Goal: Task Accomplishment & Management: Use online tool/utility

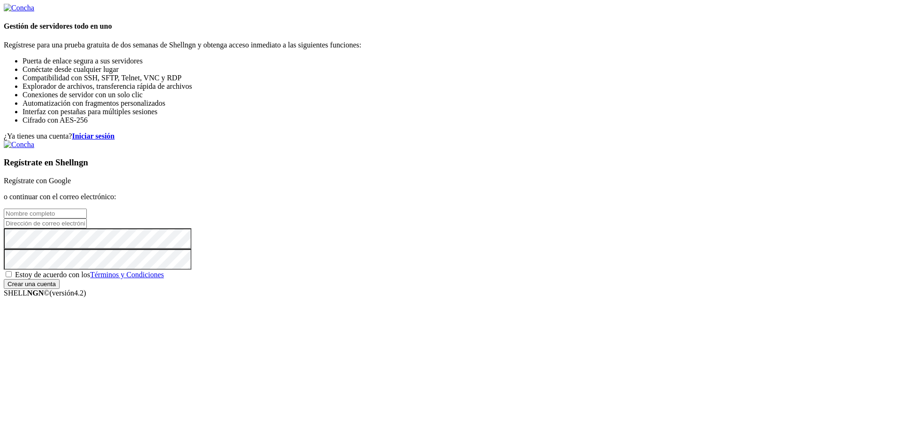
click at [71, 177] on font "Regístrate con Google" at bounding box center [37, 181] width 67 height 8
click at [87, 208] on input "text" at bounding box center [45, 213] width 83 height 10
type input "[PERSON_NAME]"
click at [87, 218] on input "email" at bounding box center [45, 223] width 83 height 10
type input "[EMAIL_ADDRESS][DOMAIN_NAME]"
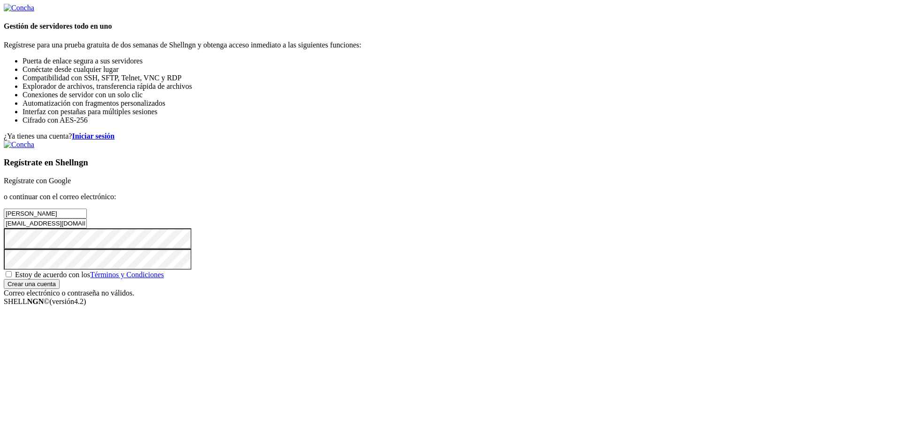
click at [164, 278] on span "Estoy de acuerdo con los Términos y Condiciones" at bounding box center [89, 274] width 149 height 8
click at [12, 277] on input "Estoy de acuerdo con los Términos y Condiciones" at bounding box center [9, 274] width 6 height 6
checkbox input "true"
click at [60, 289] on input "Crear una cuenta" at bounding box center [32, 284] width 56 height 10
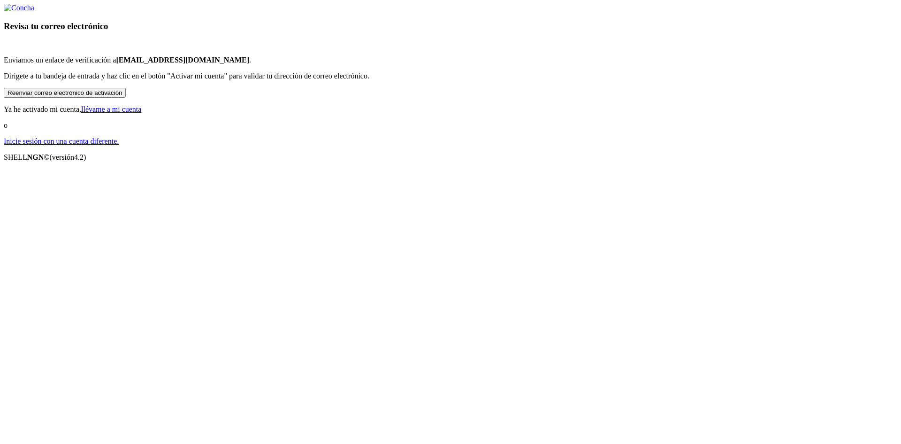
click at [141, 113] on font "llévame a mi cuenta" at bounding box center [111, 109] width 60 height 8
click at [122, 96] on font "Reenviar correo electrónico de activación" at bounding box center [65, 92] width 115 height 7
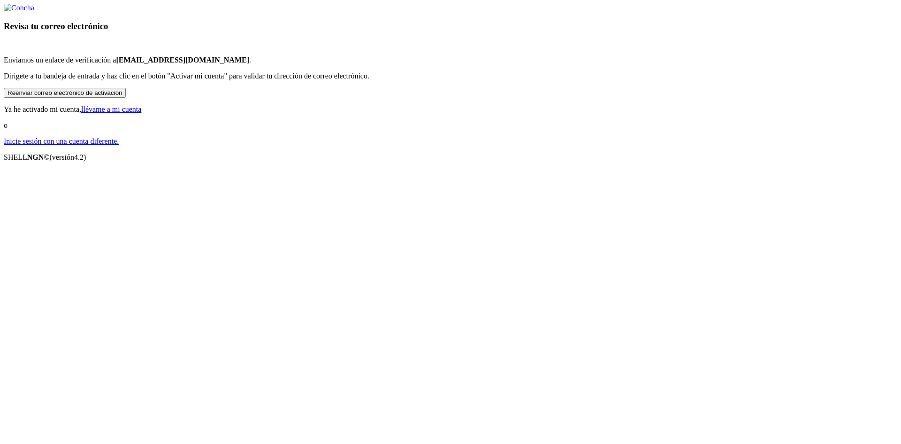
click at [639, 146] on div "Revisa tu correo electrónico Enviamos un enlace de verificación a michaelrogers…" at bounding box center [451, 75] width 894 height 142
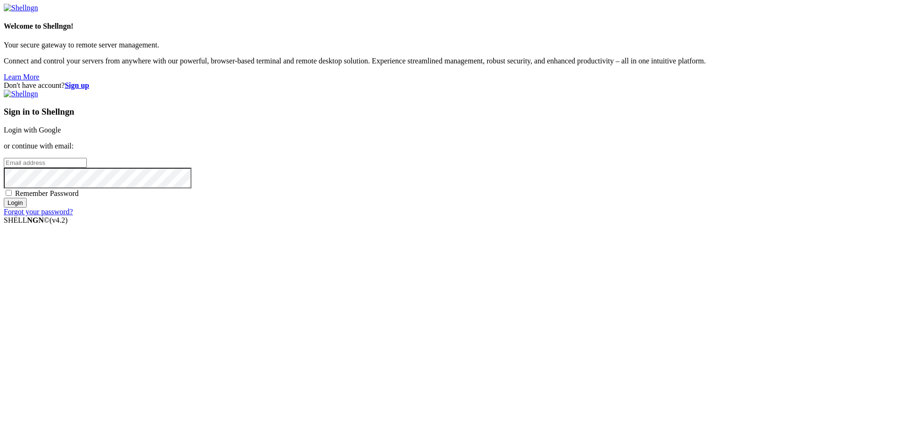
click at [87, 168] on input "email" at bounding box center [45, 163] width 83 height 10
type input "[EMAIL_ADDRESS][DOMAIN_NAME]"
click at [27, 208] on input "Login" at bounding box center [15, 203] width 23 height 10
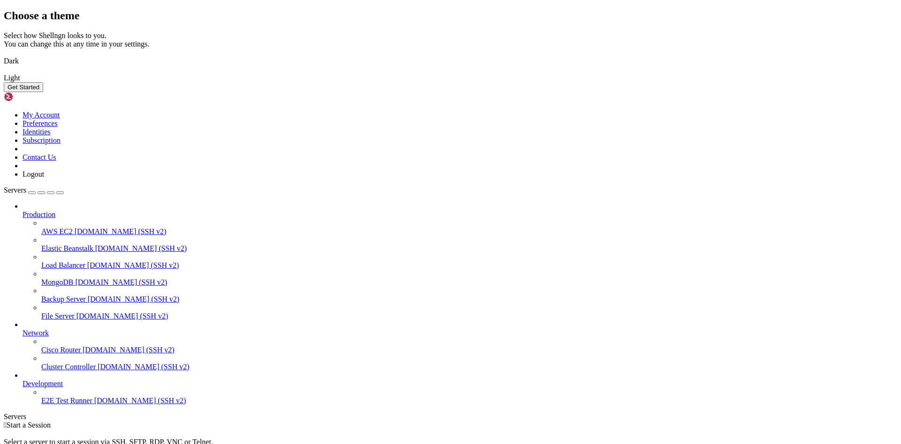
click at [4, 55] on img at bounding box center [4, 55] width 0 height 0
click at [43, 92] on button "Get Started" at bounding box center [23, 87] width 39 height 10
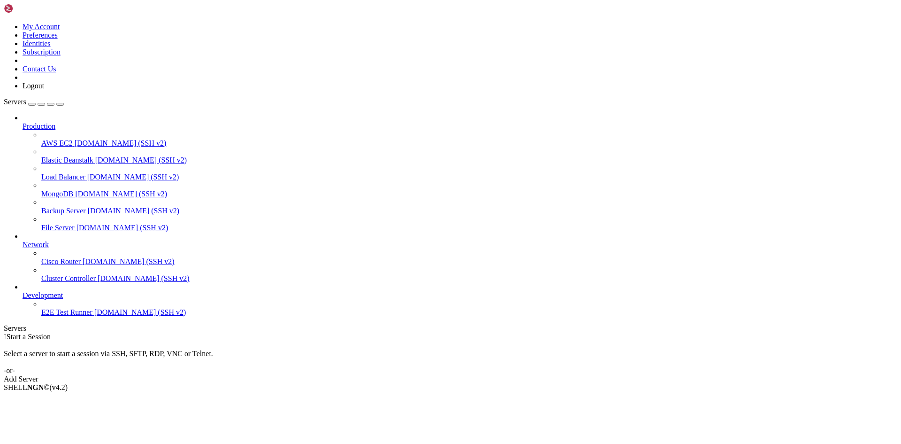
click at [52, 316] on span "E2E Test Runner" at bounding box center [66, 312] width 51 height 8
click at [509, 375] on div "Add Server" at bounding box center [451, 379] width 894 height 8
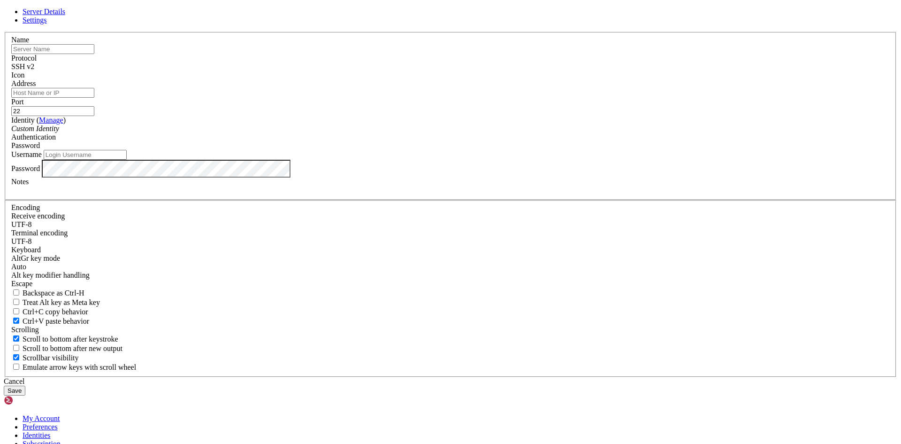
click at [94, 54] on input "text" at bounding box center [52, 49] width 83 height 10
type input "[PERSON_NAME]"
click at [216, 176] on div "Server Details Settings Name [PERSON_NAME] Protocol SSH v2 Icon" at bounding box center [451, 202] width 894 height 388
click at [94, 98] on input "Address" at bounding box center [52, 93] width 83 height 10
paste input "[TECHNICAL_ID]"
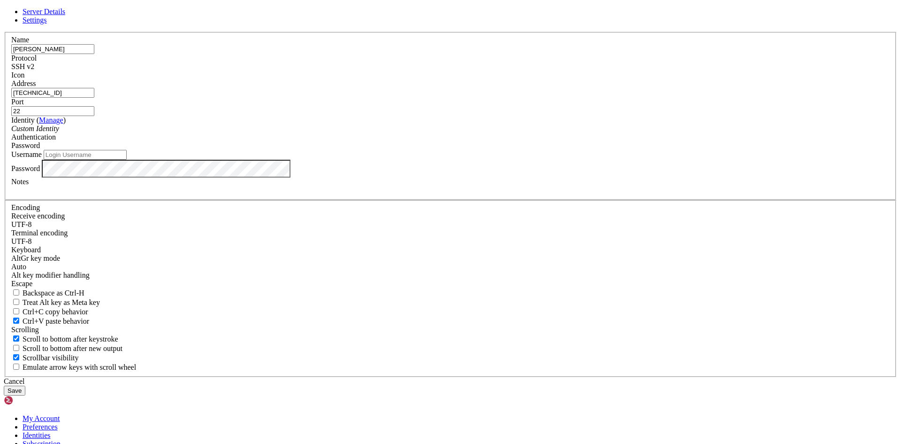
type input "[TECHNICAL_ID]"
click at [697, 169] on div "Server Details Settings Name [PERSON_NAME] Protocol SSH v2 Icon" at bounding box center [451, 202] width 894 height 388
click at [127, 160] on input "Username" at bounding box center [85, 155] width 83 height 10
paste input "VirtualBoxST"
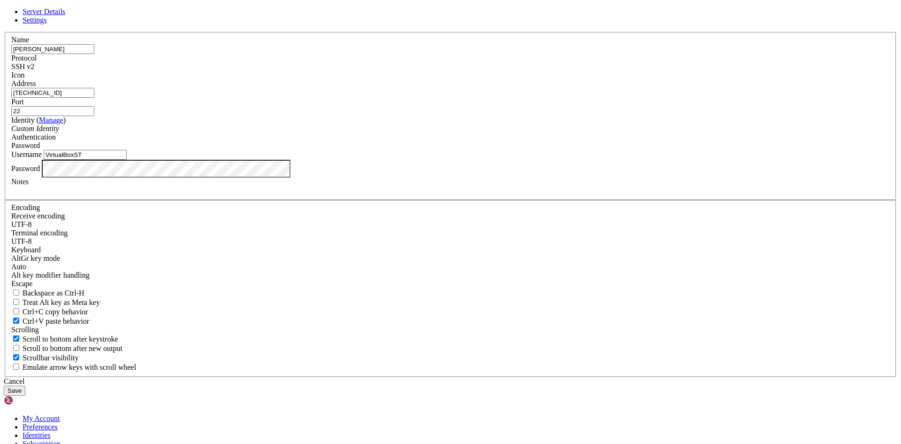
type input "VirtualBoxST"
click at [25, 385] on button "Save" at bounding box center [15, 390] width 22 height 10
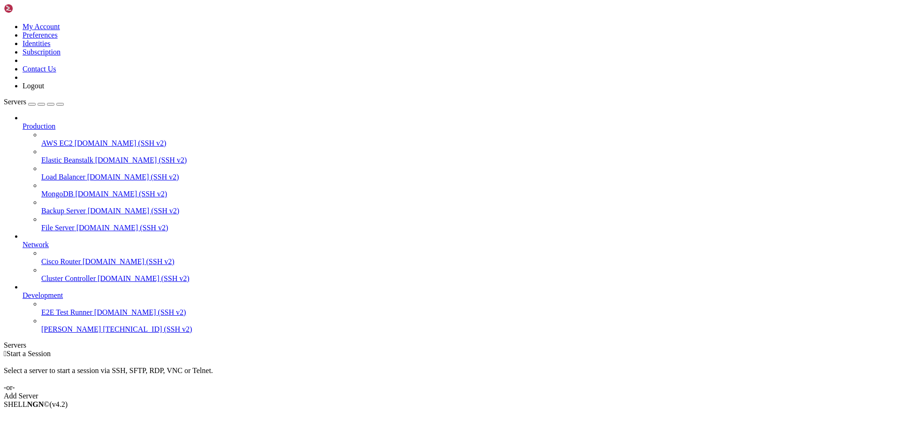
click at [43, 333] on link "[PERSON_NAME] [TECHNICAL_ID] (SSH v2)" at bounding box center [469, 329] width 856 height 8
click at [70, 333] on span "[PERSON_NAME]" at bounding box center [71, 329] width 60 height 8
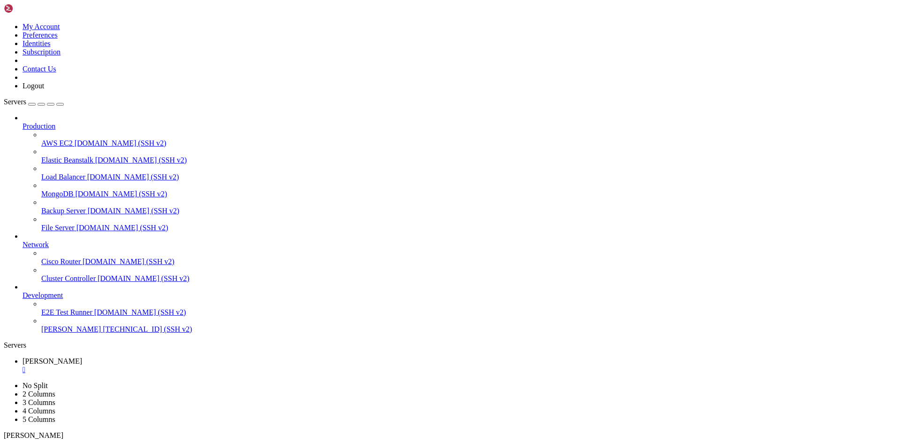
click at [67, 333] on span "[PERSON_NAME]" at bounding box center [71, 329] width 60 height 8
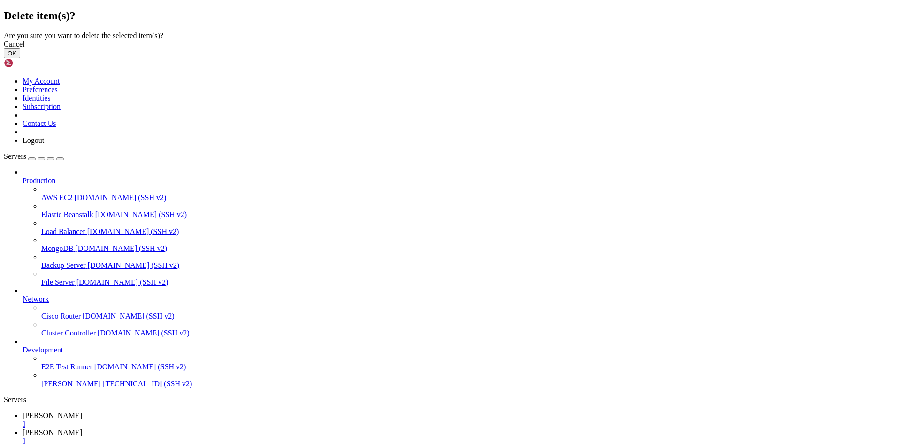
click at [20, 58] on button "OK" at bounding box center [12, 53] width 16 height 10
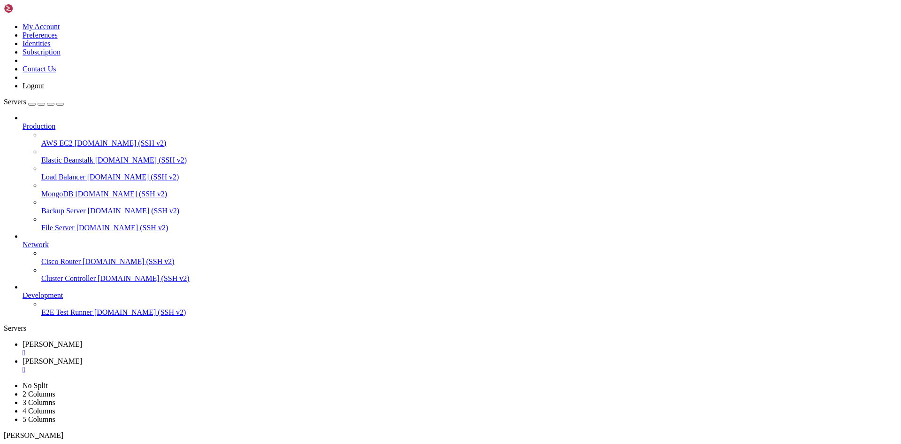
click at [70, 139] on link "AWS EC2 [DOMAIN_NAME] (SSH v2)" at bounding box center [469, 143] width 856 height 8
click at [50, 122] on span "Production" at bounding box center [39, 126] width 33 height 8
click at [32, 104] on div "button" at bounding box center [32, 104] width 0 height 0
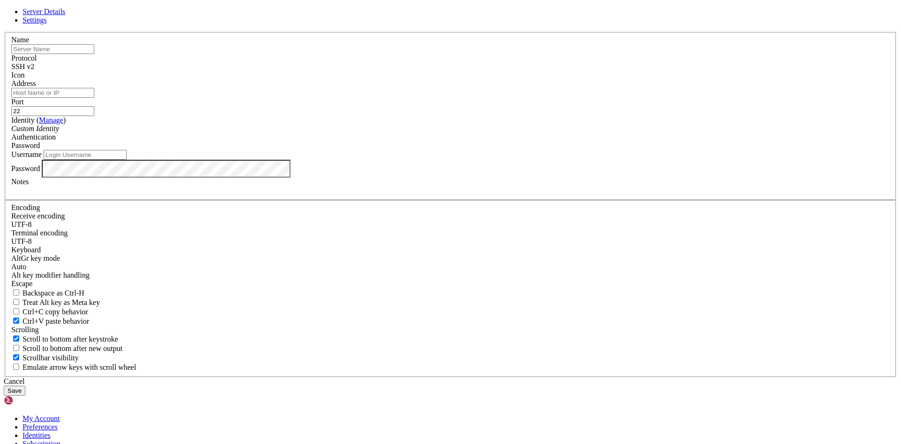
click at [94, 54] on input "text" at bounding box center [52, 49] width 83 height 10
type input "[PERSON_NAME]"
click at [127, 160] on input "Username" at bounding box center [85, 155] width 83 height 10
paste input "VirtualBoxST"
type input "VirtualBoxST"
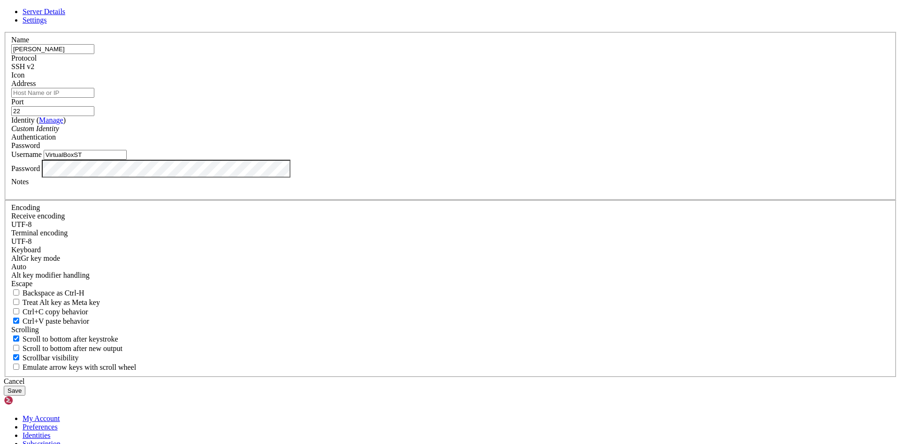
click at [94, 98] on input "Address" at bounding box center [52, 93] width 83 height 10
type input "[TECHNICAL_ID]"
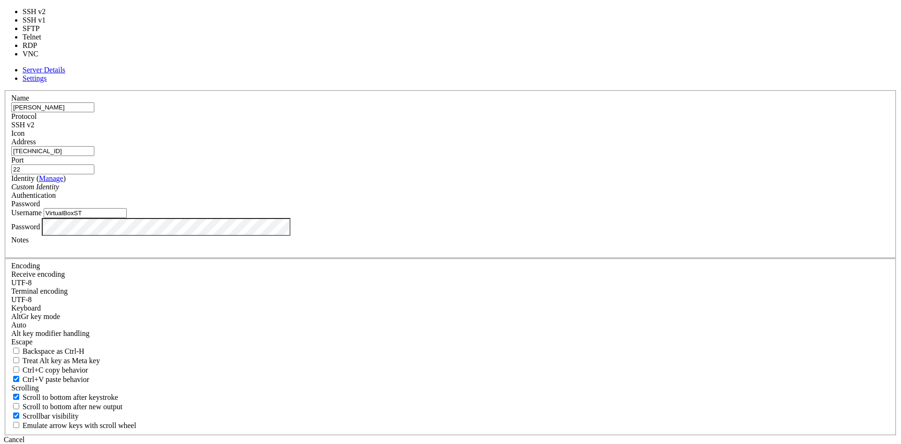
click at [508, 129] on div "SSH v2" at bounding box center [450, 125] width 879 height 8
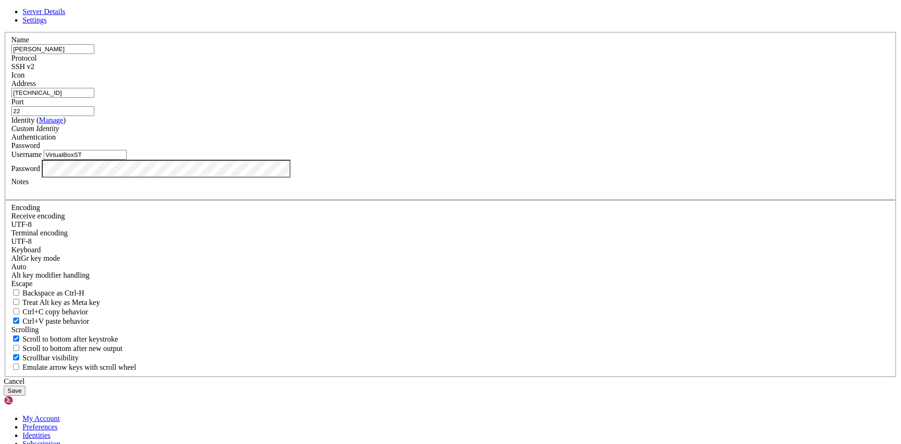
click at [519, 150] on div "Password" at bounding box center [450, 145] width 879 height 8
click at [25, 385] on button "Save" at bounding box center [15, 390] width 22 height 10
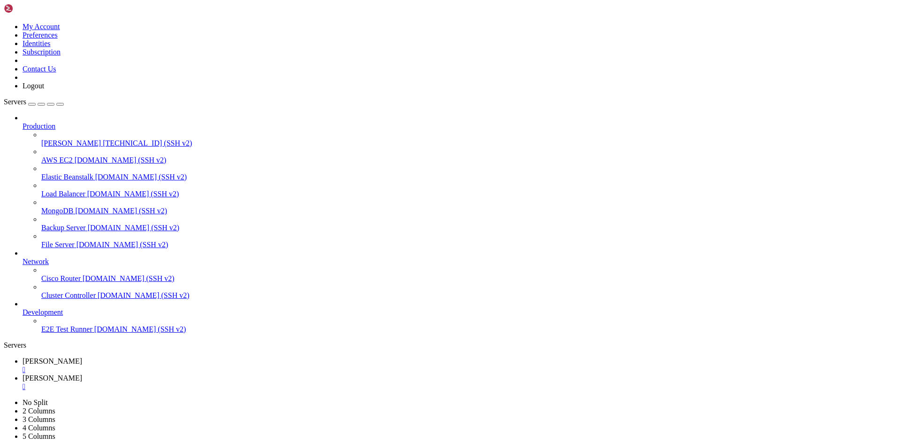
click at [63, 139] on span "[PERSON_NAME]" at bounding box center [71, 143] width 60 height 8
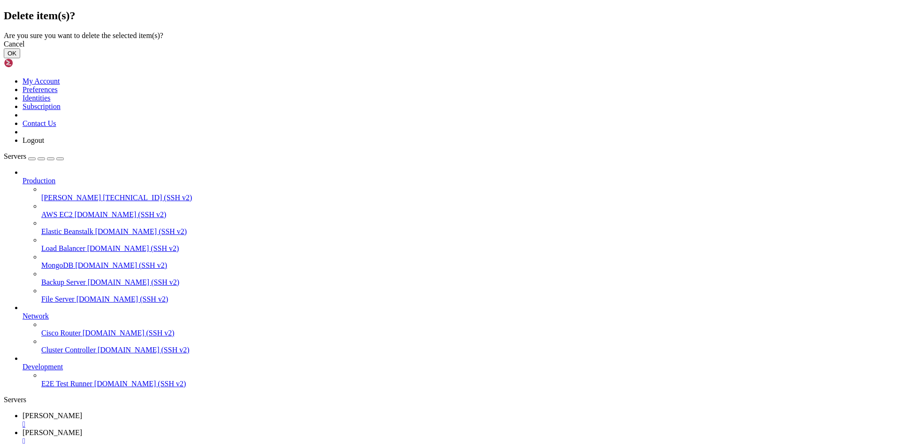
click at [20, 58] on button "OK" at bounding box center [12, 53] width 16 height 10
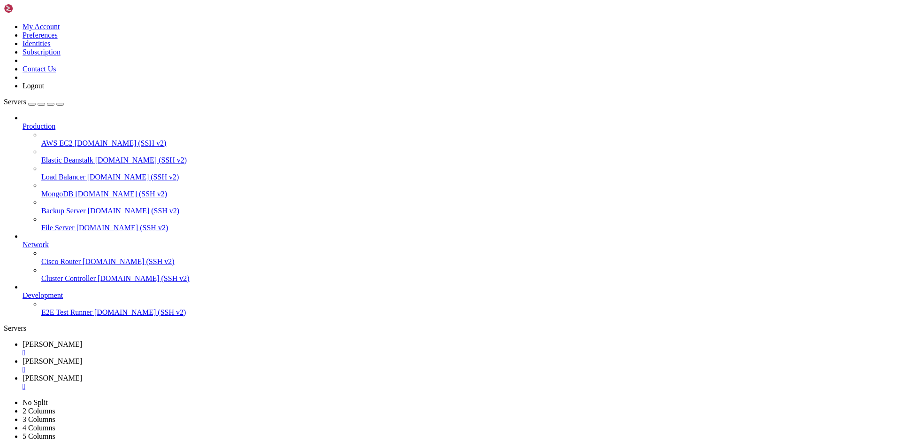
click at [32, 104] on div "button" at bounding box center [32, 104] width 0 height 0
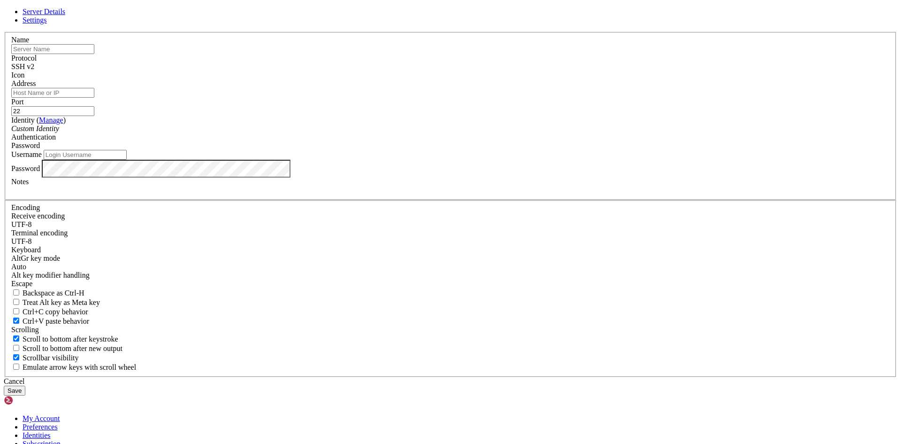
click at [94, 54] on input "text" at bounding box center [52, 49] width 83 height 10
type input "[PERSON_NAME]"
click at [127, 160] on input "Username" at bounding box center [85, 155] width 83 height 10
paste input "VirtualBoxST"
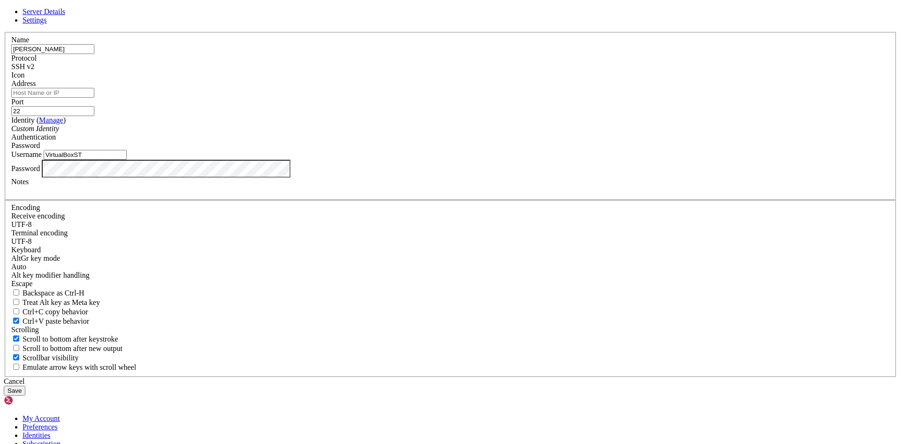
type input "VirtualBoxST"
click at [382, 133] on div "Custom Identity" at bounding box center [450, 128] width 879 height 8
click at [25, 385] on button "Save" at bounding box center [15, 390] width 22 height 10
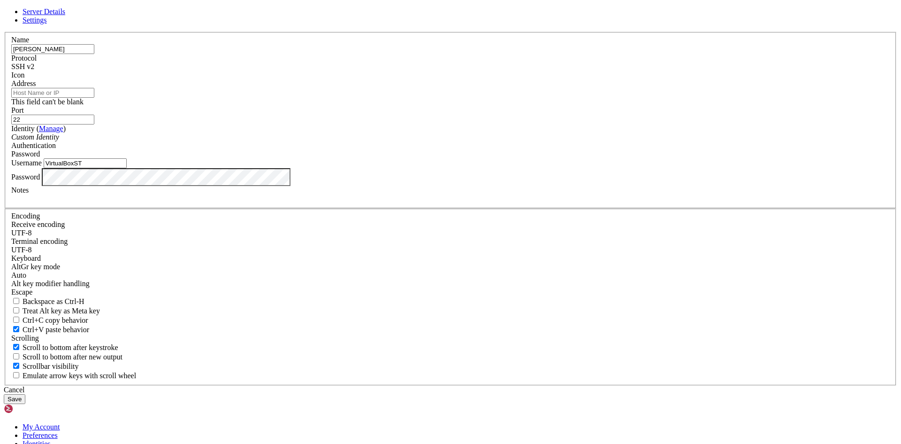
click at [363, 106] on div "This field can't be blank" at bounding box center [450, 102] width 879 height 8
click at [94, 98] on input "Address" at bounding box center [52, 93] width 83 height 10
type input "[TECHNICAL_ID]"
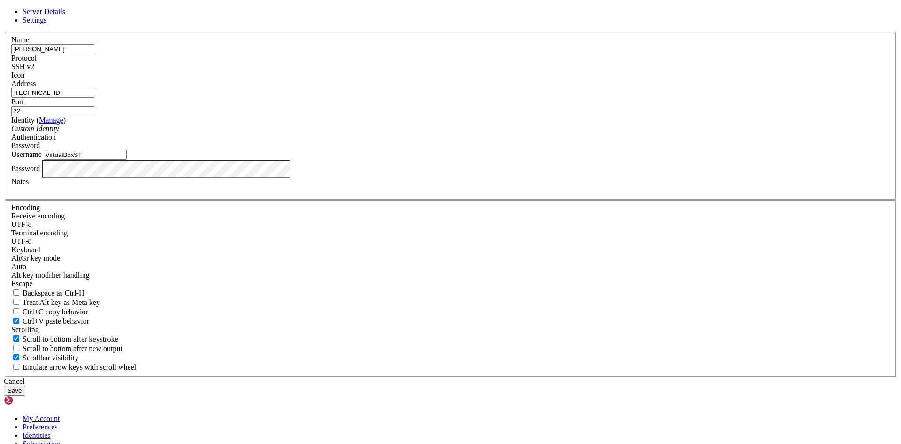
click at [25, 385] on button "Save" at bounding box center [15, 390] width 22 height 10
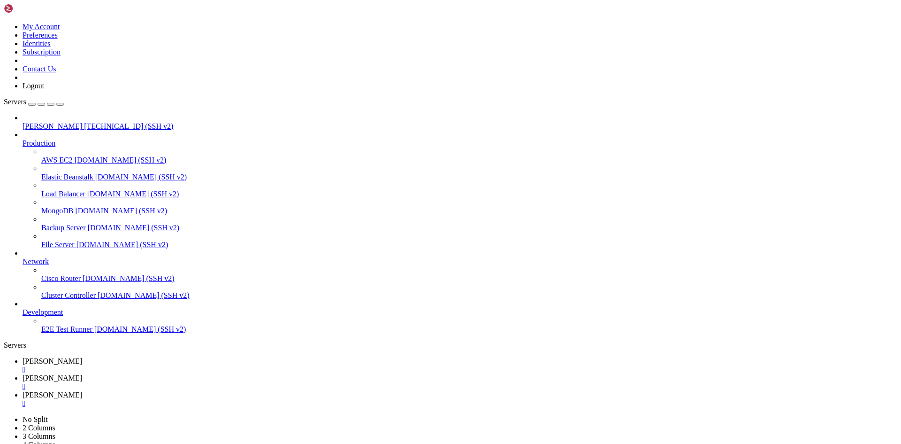
click at [62, 122] on span "[PERSON_NAME]" at bounding box center [53, 126] width 60 height 8
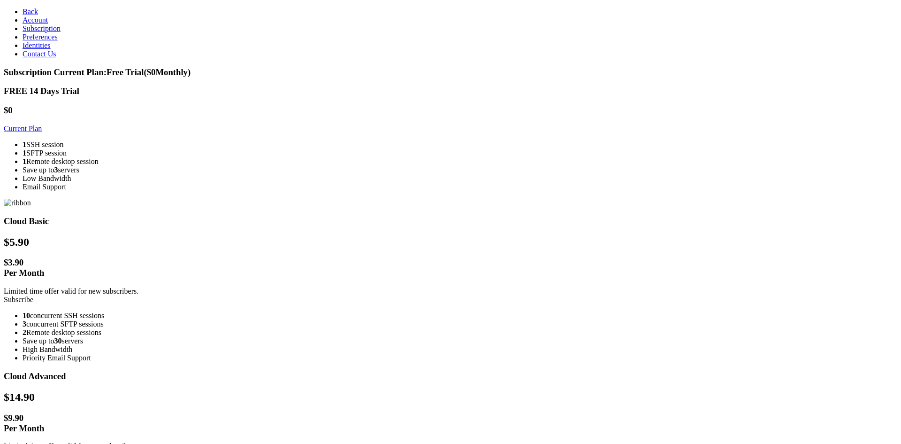
click at [241, 105] on h1 "$0" at bounding box center [451, 110] width 894 height 10
click at [23, 8] on link "Back" at bounding box center [30, 12] width 15 height 8
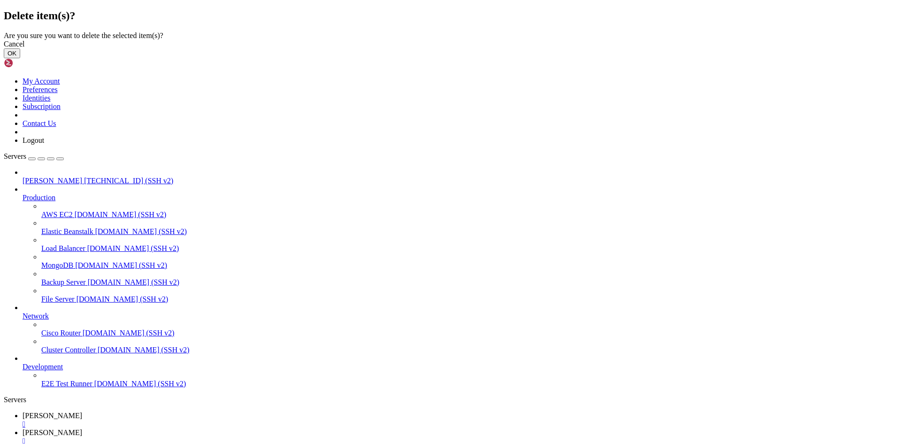
click at [20, 58] on button "OK" at bounding box center [12, 53] width 16 height 10
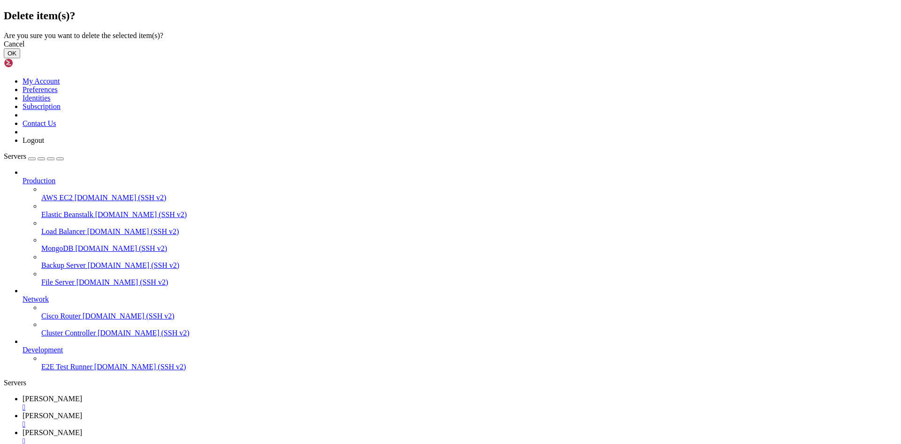
click at [20, 58] on button "OK" at bounding box center [12, 53] width 16 height 10
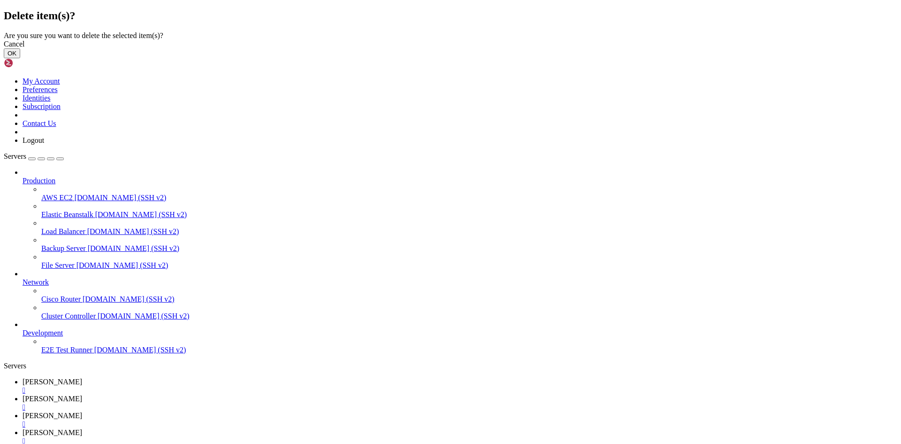
click at [20, 58] on button "OK" at bounding box center [12, 53] width 16 height 10
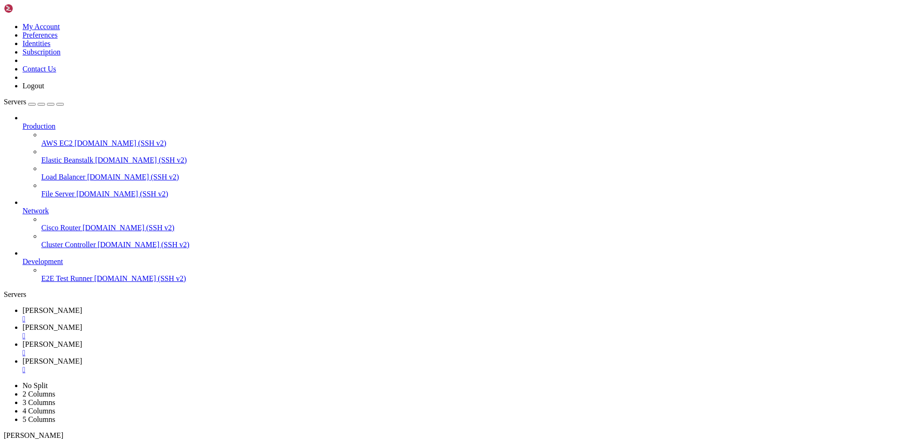
click at [32, 104] on div "button" at bounding box center [32, 104] width 0 height 0
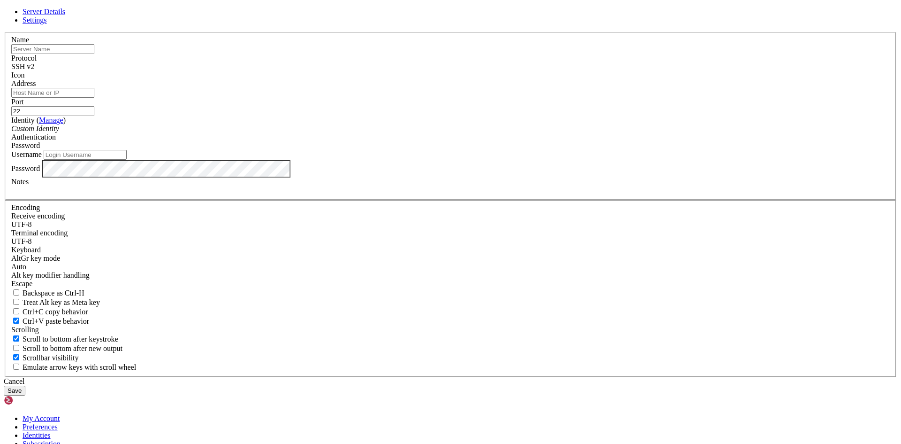
click at [94, 54] on input "text" at bounding box center [52, 49] width 83 height 10
type input "[PERSON_NAME]"
click at [94, 98] on input "Address" at bounding box center [52, 93] width 83 height 10
type input "[TECHNICAL_ID]"
click at [127, 160] on input "Username" at bounding box center [85, 155] width 83 height 10
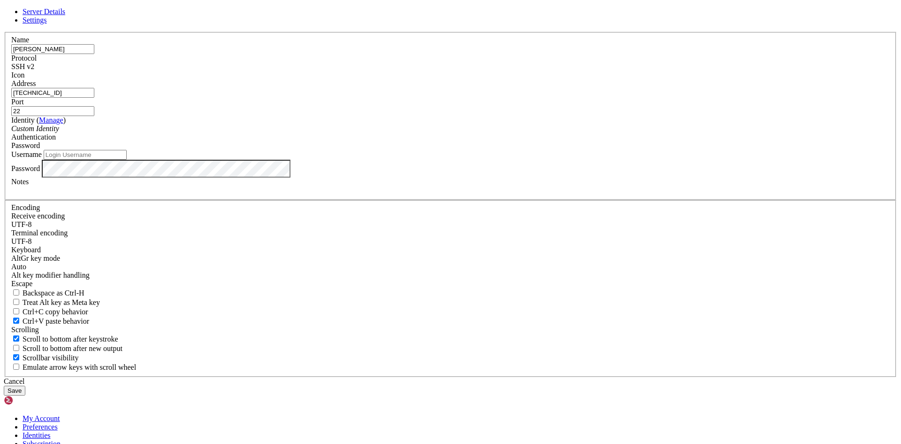
paste input "VirtualBoxST"
type input "VirtualBoxST"
click at [25, 385] on button "Save" at bounding box center [15, 390] width 22 height 10
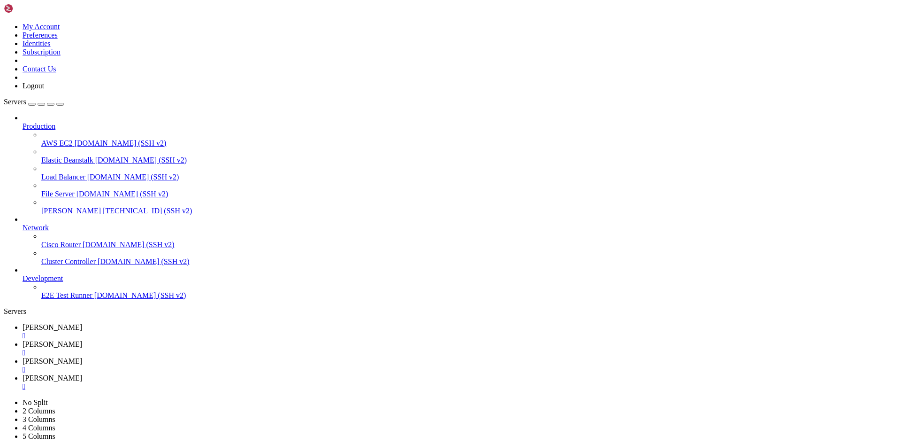
click at [103, 207] on span "[TECHNICAL_ID] (SSH v2)" at bounding box center [147, 211] width 89 height 8
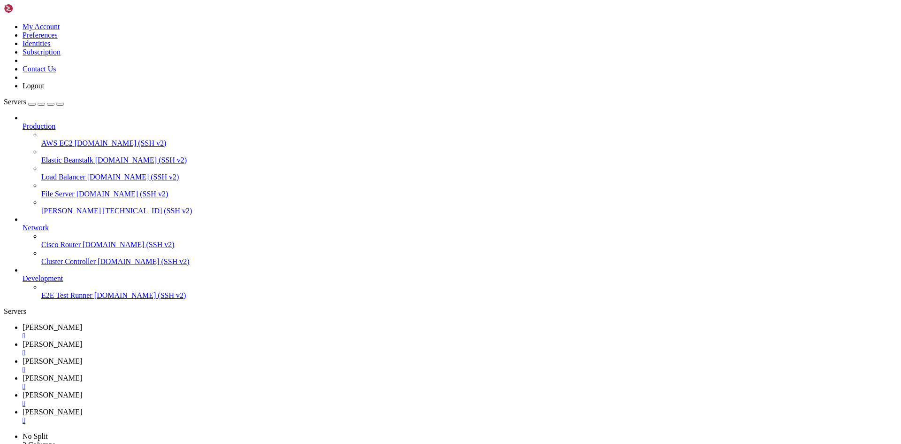
click at [103, 207] on span "[TECHNICAL_ID] (SSH v2)" at bounding box center [147, 211] width 89 height 8
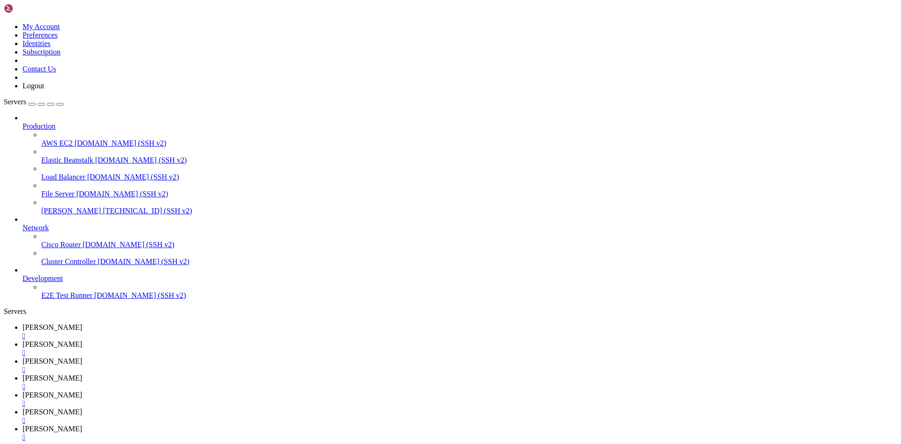
drag, startPoint x: 467, startPoint y: 177, endPoint x: 310, endPoint y: 167, distance: 157.6
click at [221, 348] on div "" at bounding box center [460, 352] width 875 height 8
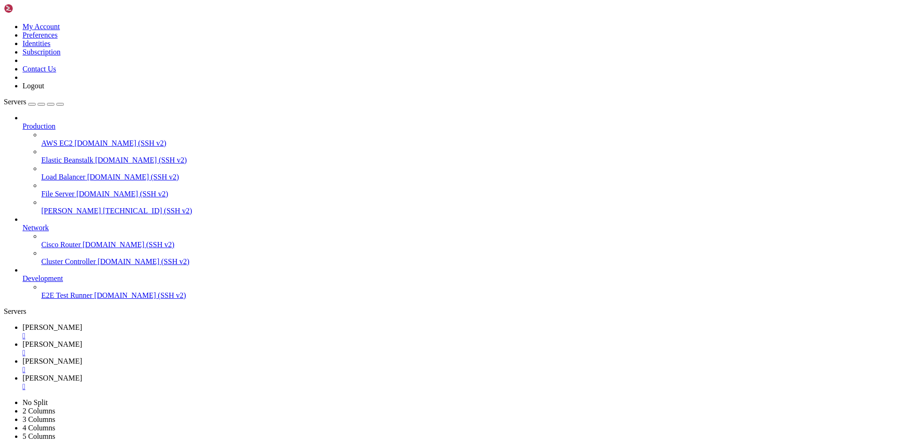
click at [221, 348] on div "" at bounding box center [460, 352] width 875 height 8
click at [167, 331] on div "" at bounding box center [460, 335] width 875 height 8
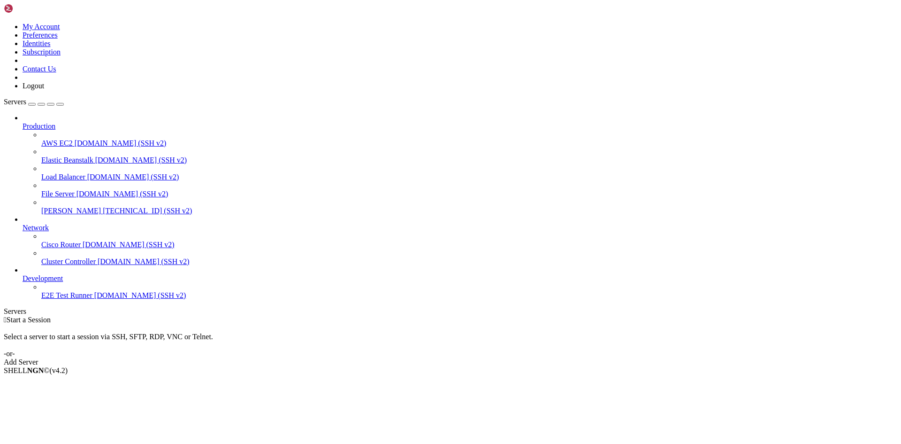
click at [103, 207] on span "[TECHNICAL_ID] (SSH v2)" at bounding box center [147, 211] width 89 height 8
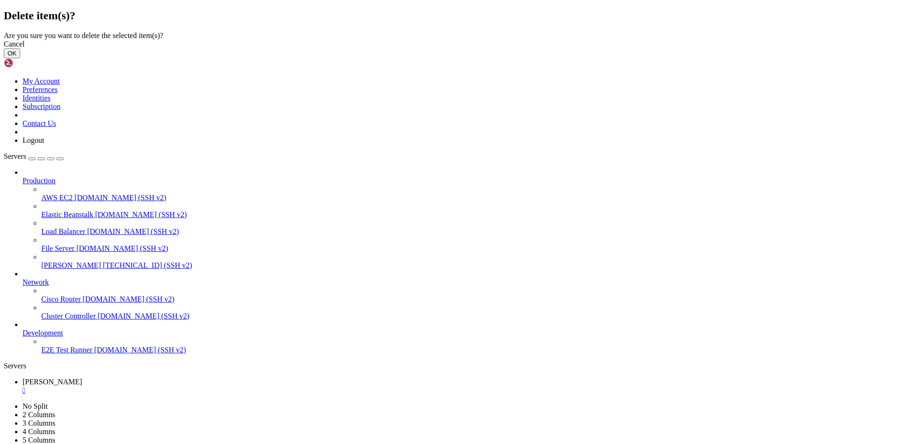
click at [20, 58] on button "OK" at bounding box center [12, 53] width 16 height 10
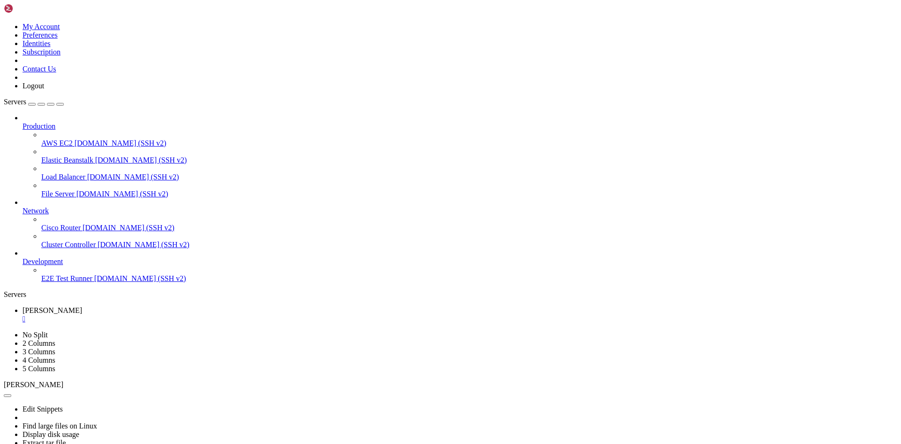
click at [168, 306] on link "[PERSON_NAME]" at bounding box center [460, 314] width 875 height 17
click at [165, 315] on div "" at bounding box center [460, 319] width 875 height 8
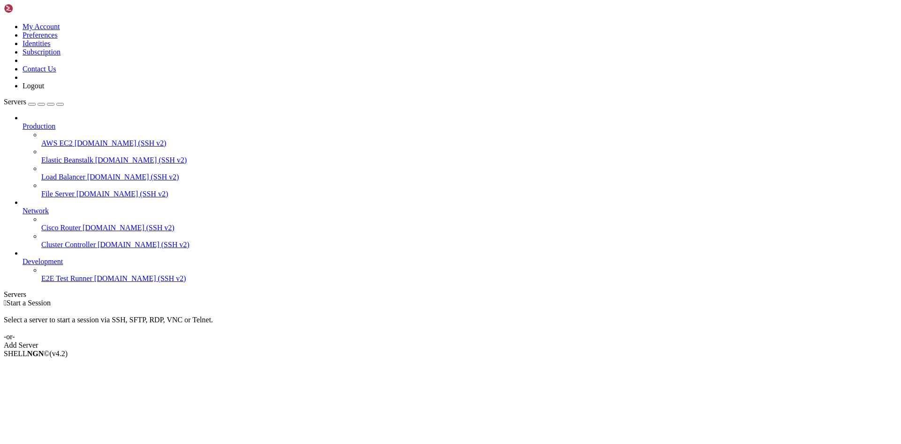
click at [507, 299] on div " Start a Session Select a server to start a session via SSH, SFTP, RDP, VNC or…" at bounding box center [451, 324] width 894 height 51
click at [506, 341] on div "Add Server" at bounding box center [451, 345] width 894 height 8
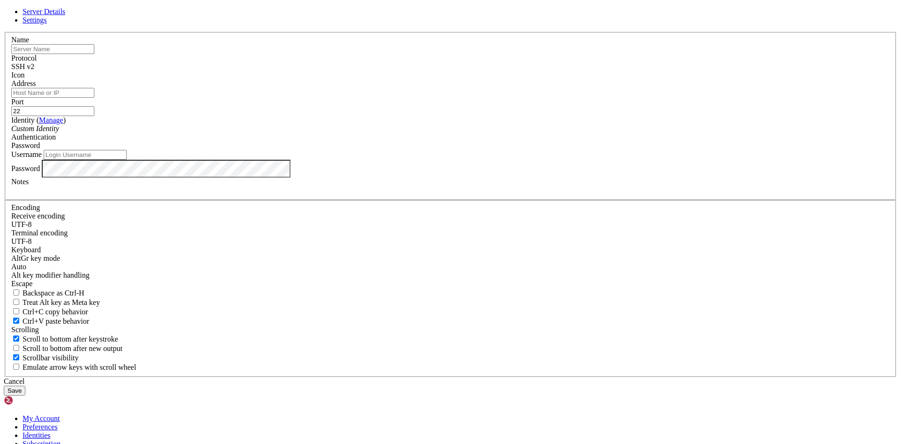
click at [368, 54] on div "Name" at bounding box center [450, 45] width 879 height 18
click at [94, 54] on input "text" at bounding box center [52, 49] width 83 height 10
type input "[PERSON_NAME]"
click at [94, 98] on input "Address" at bounding box center [52, 93] width 83 height 10
type input "[TECHNICAL_ID]"
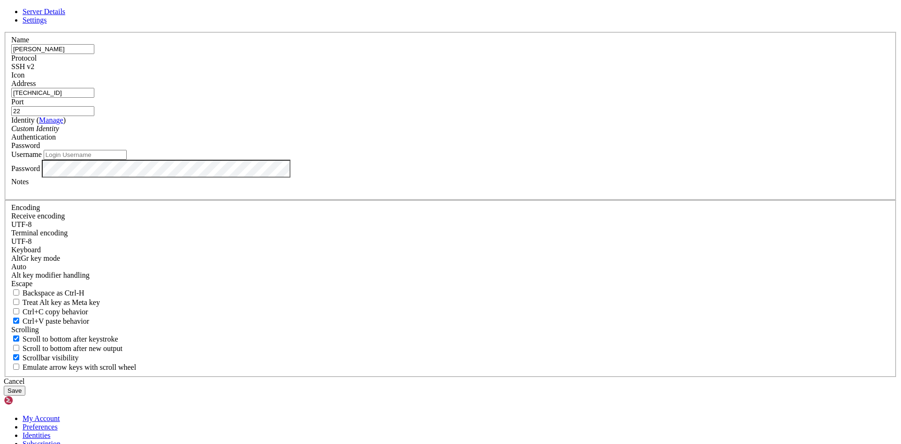
click at [127, 160] on input "Username" at bounding box center [85, 155] width 83 height 10
paste input "ssh MichaelST@[TECHNICAL_ID]"
type input "MichaelST"
click at [25, 385] on button "Save" at bounding box center [15, 390] width 22 height 10
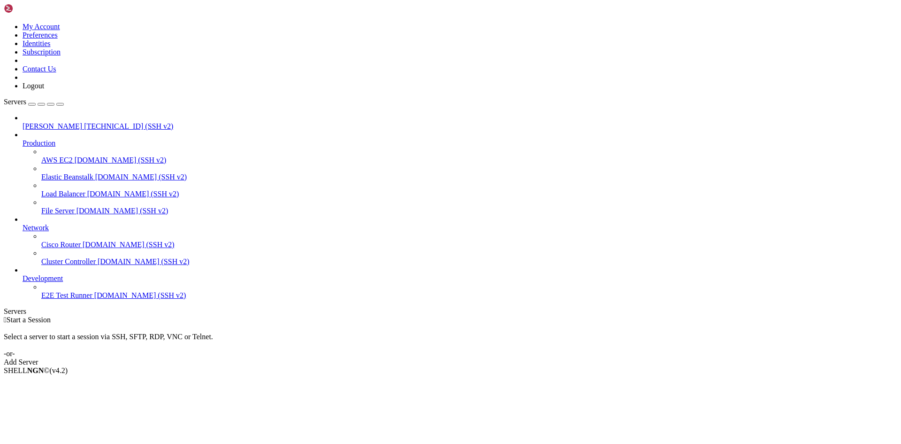
click at [84, 122] on span "[TECHNICAL_ID] (SSH v2)" at bounding box center [128, 126] width 89 height 8
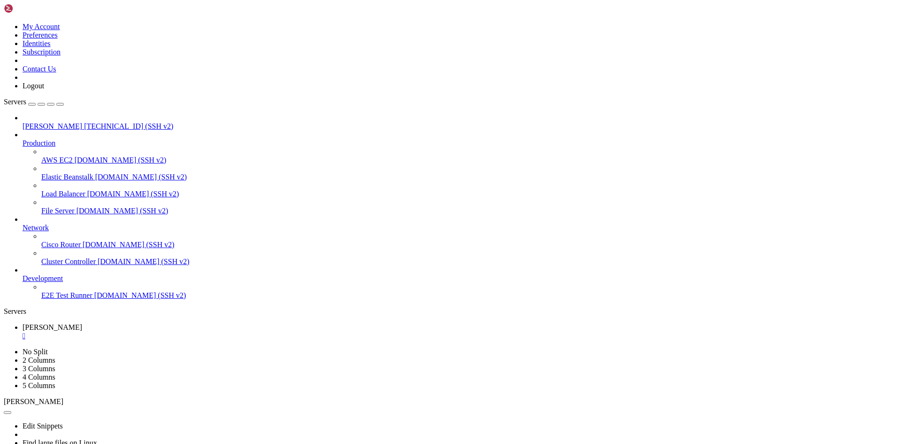
scroll to position [846, 0]
